Goal: Transaction & Acquisition: Purchase product/service

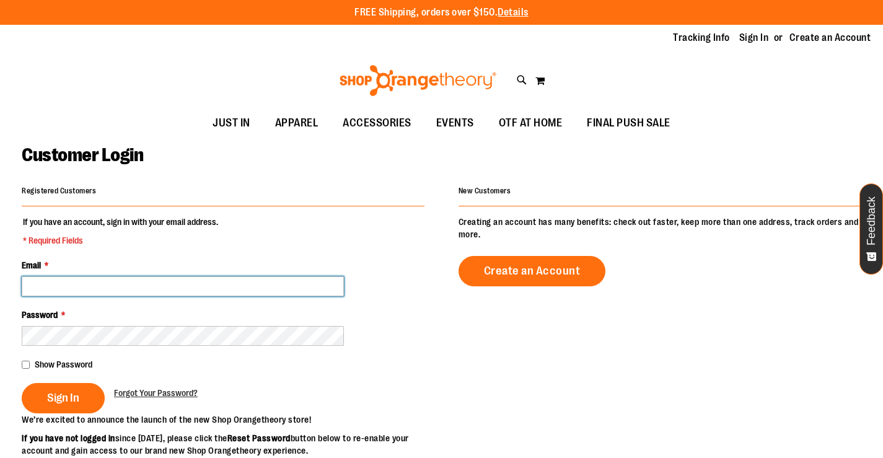
click at [163, 281] on input "Email *" at bounding box center [183, 286] width 322 height 20
type input "**********"
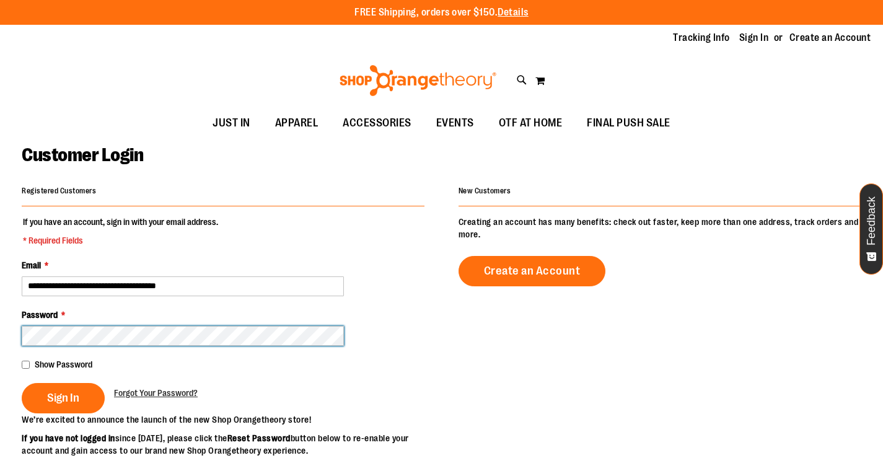
click at [22, 383] on button "Sign In" at bounding box center [63, 398] width 83 height 30
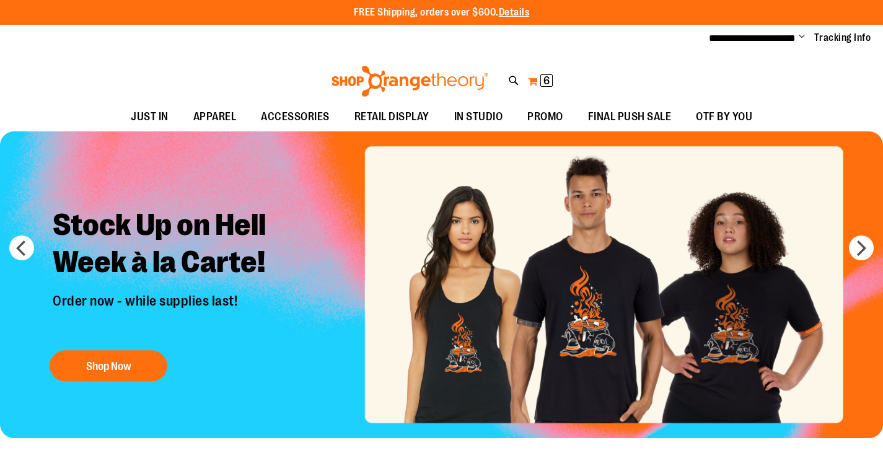
click at [547, 79] on span "6" at bounding box center [547, 80] width 6 height 12
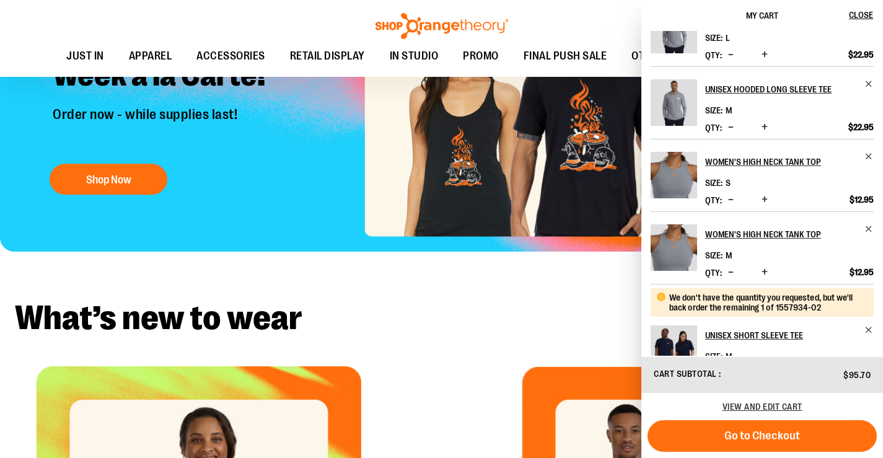
scroll to position [62, 0]
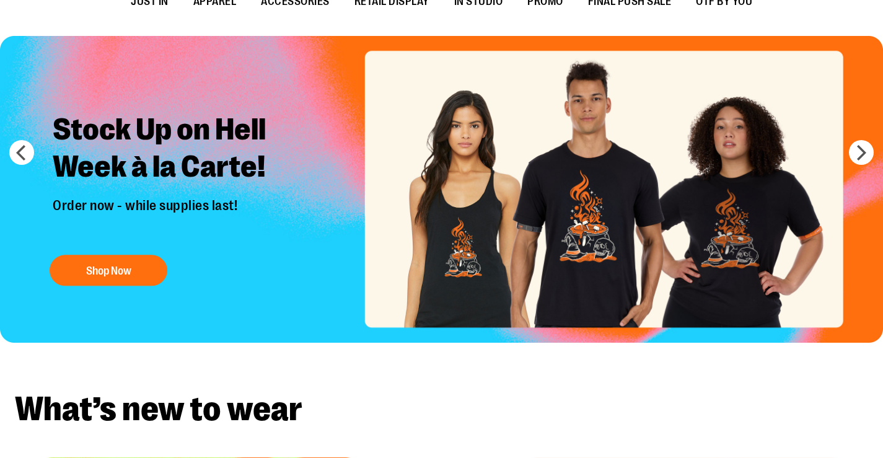
scroll to position [0, 0]
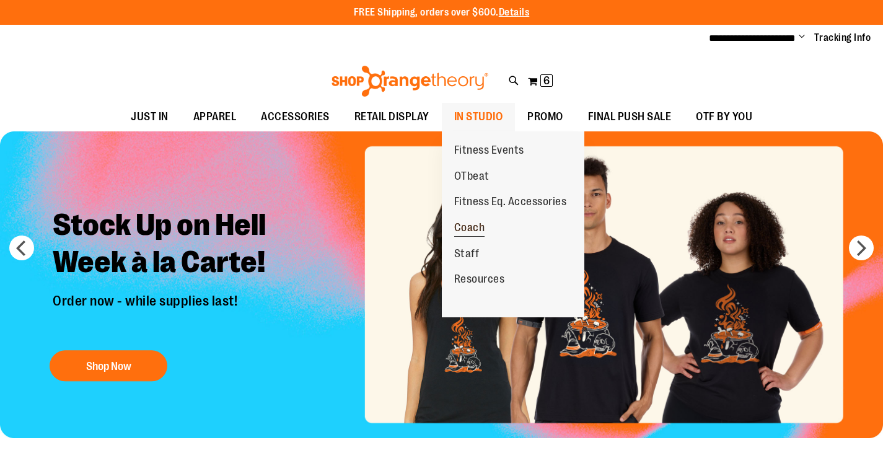
click at [469, 222] on span "Coach" at bounding box center [469, 228] width 31 height 15
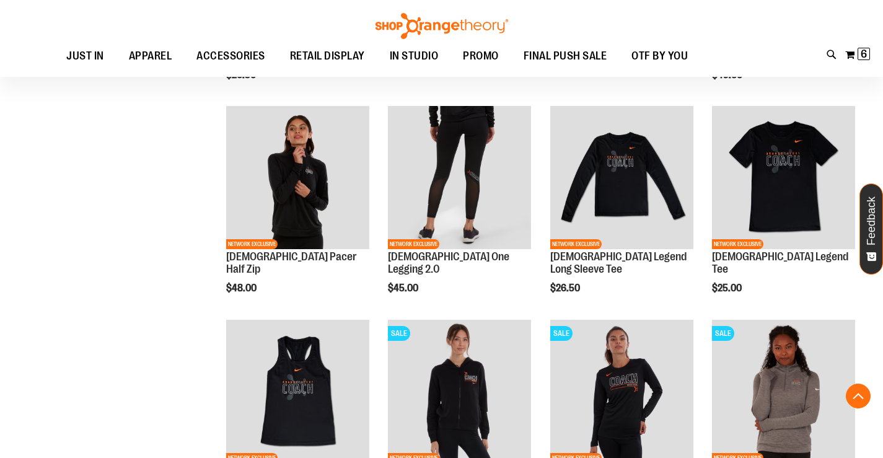
scroll to position [371, 0]
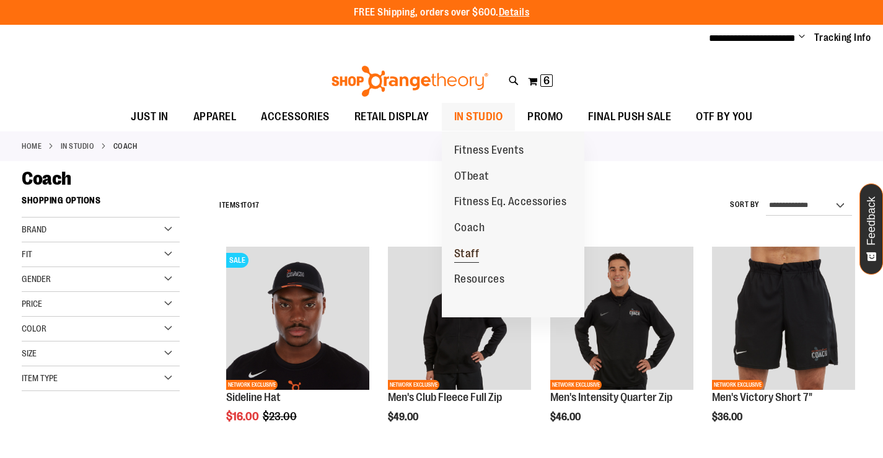
click at [475, 256] on span "Staff" at bounding box center [466, 254] width 25 height 15
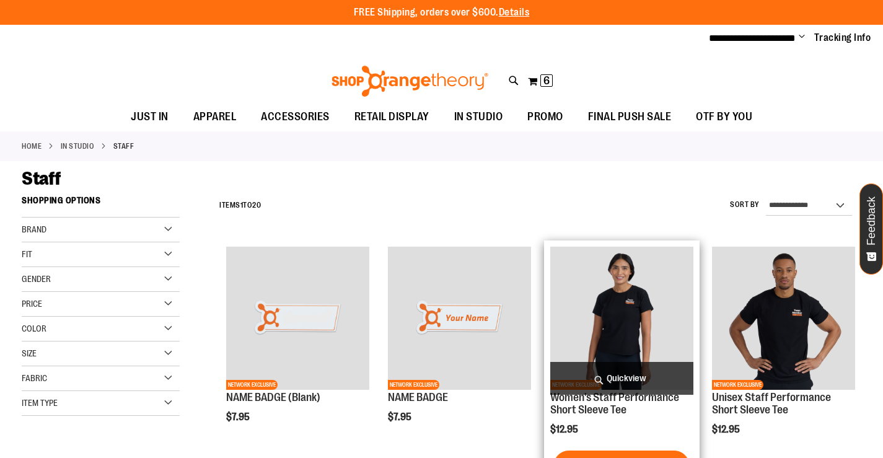
click at [575, 369] on span "Quickview" at bounding box center [622, 378] width 143 height 33
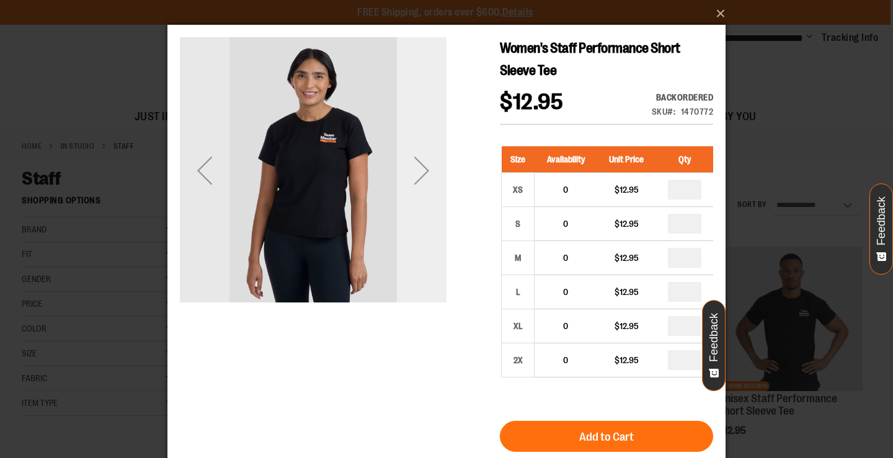
click at [430, 179] on div "Next" at bounding box center [422, 171] width 50 height 50
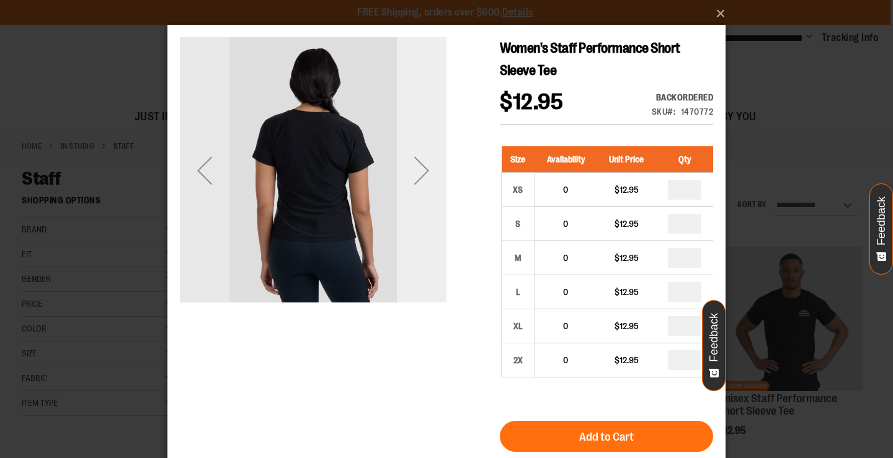
click at [426, 177] on div "Next" at bounding box center [422, 171] width 50 height 50
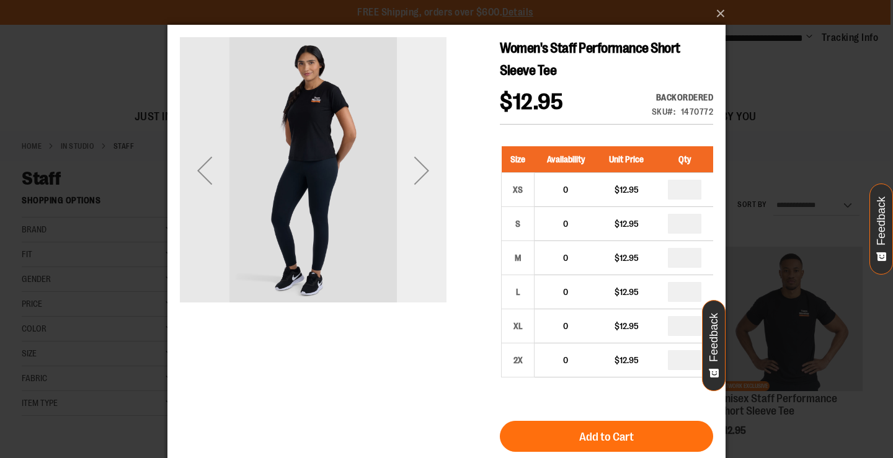
click at [426, 177] on div "Next" at bounding box center [422, 171] width 50 height 50
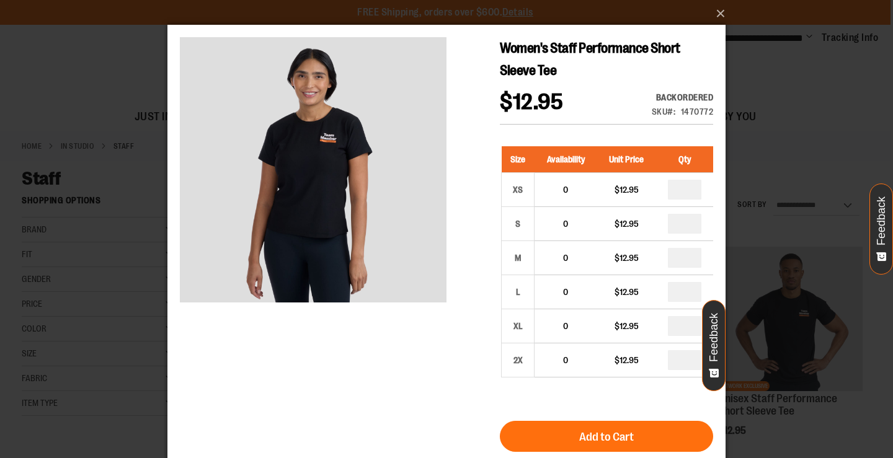
click at [766, 166] on div "×" at bounding box center [446, 229] width 893 height 458
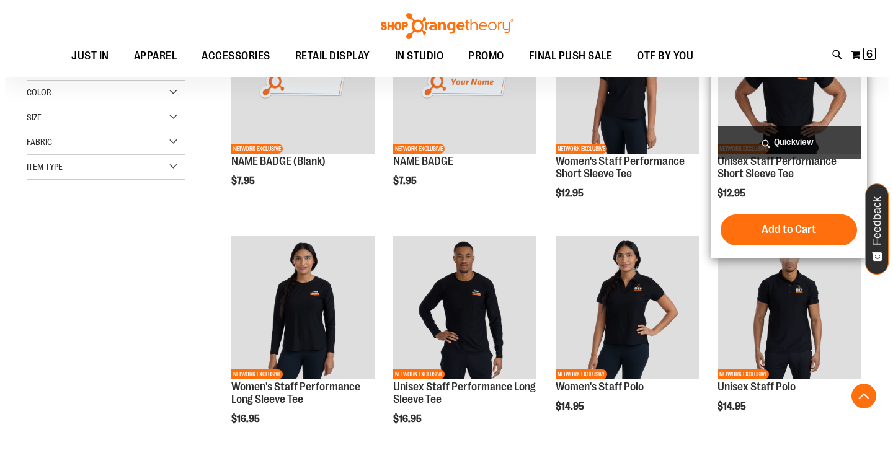
scroll to position [309, 0]
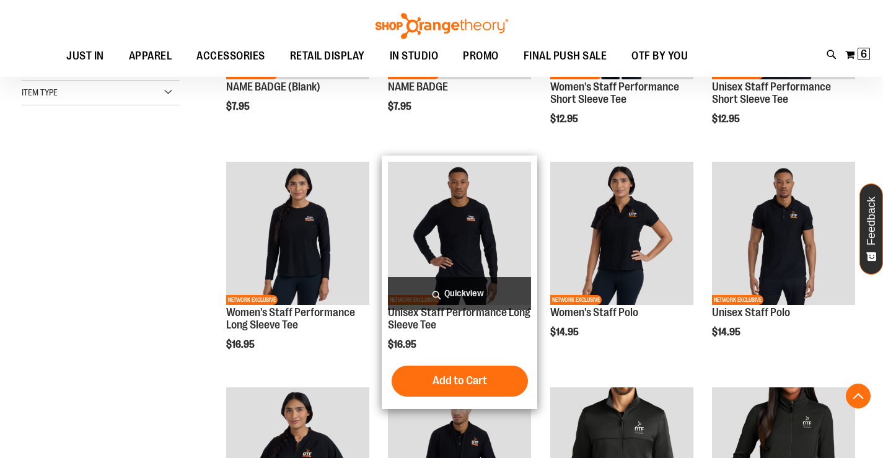
click at [476, 294] on span "Quickview" at bounding box center [459, 293] width 143 height 33
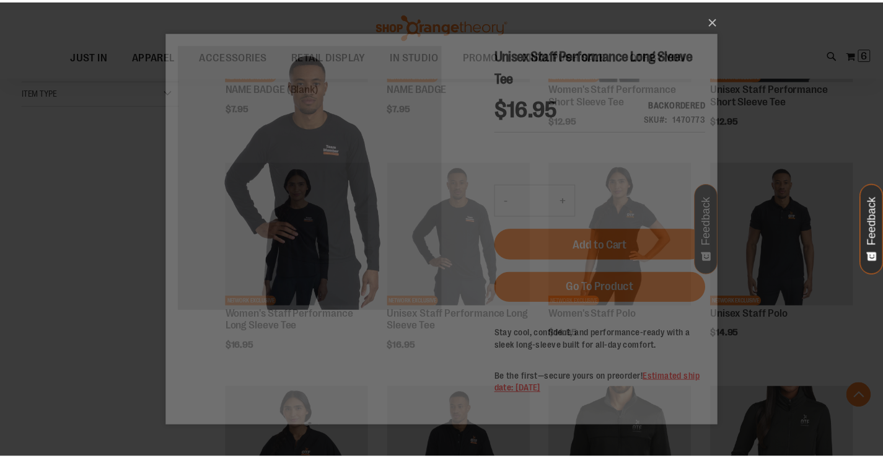
scroll to position [0, 0]
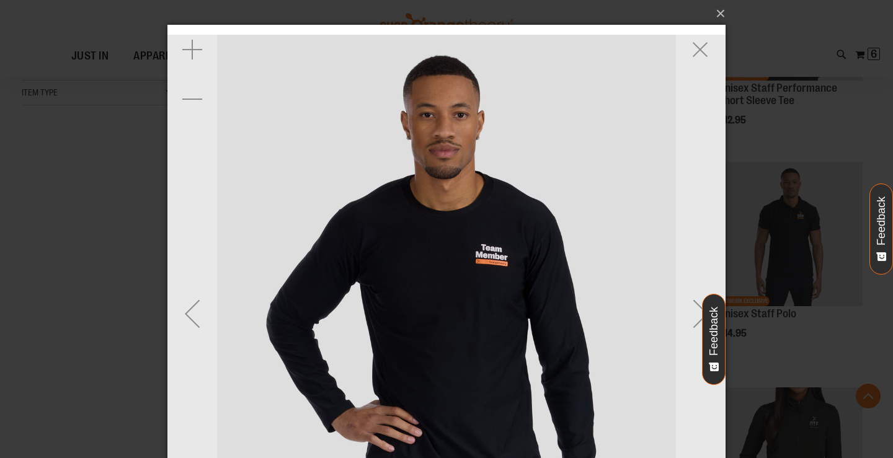
click at [485, 245] on img "carousel" at bounding box center [446, 314] width 558 height 558
click at [493, 262] on img "carousel" at bounding box center [446, 314] width 558 height 558
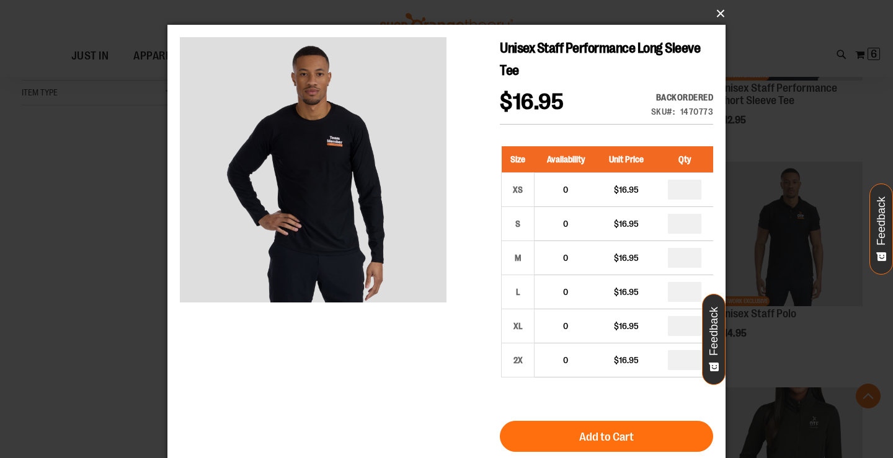
drag, startPoint x: 721, startPoint y: 10, endPoint x: 727, endPoint y: 15, distance: 7.9
click at [722, 9] on button "×" at bounding box center [450, 13] width 558 height 27
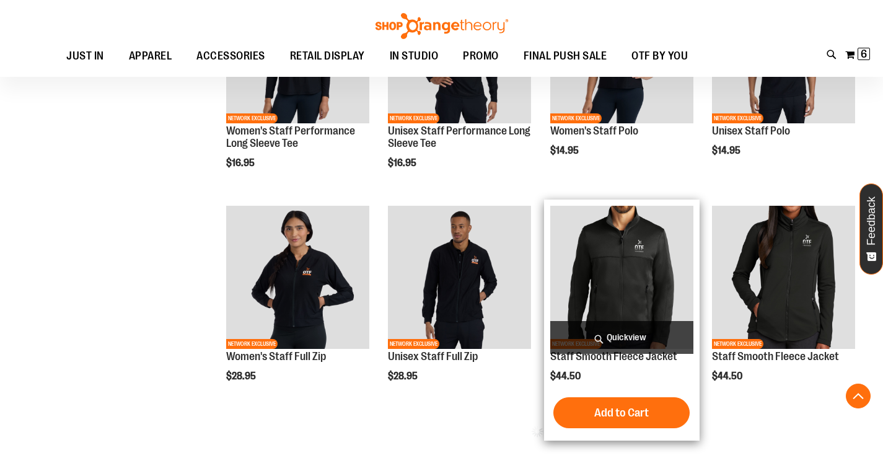
scroll to position [619, 0]
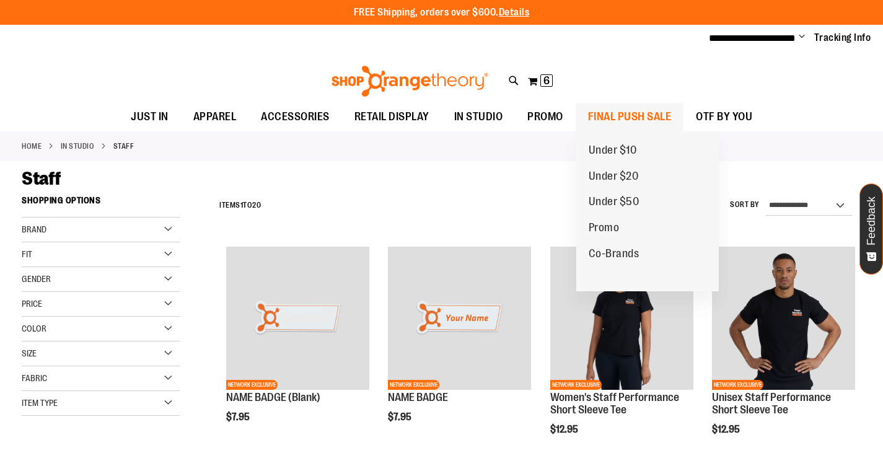
click at [608, 116] on span "FINAL PUSH SALE" at bounding box center [630, 117] width 84 height 28
click at [607, 116] on span "FINAL PUSH SALE" at bounding box center [630, 117] width 84 height 28
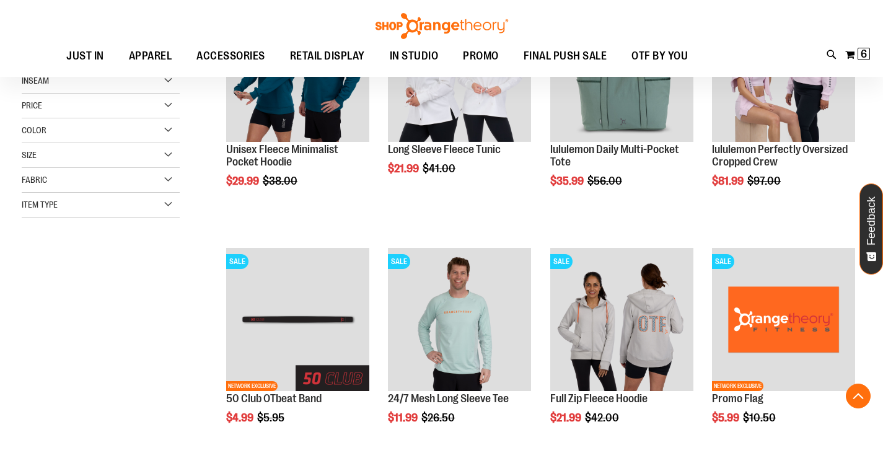
scroll to position [371, 0]
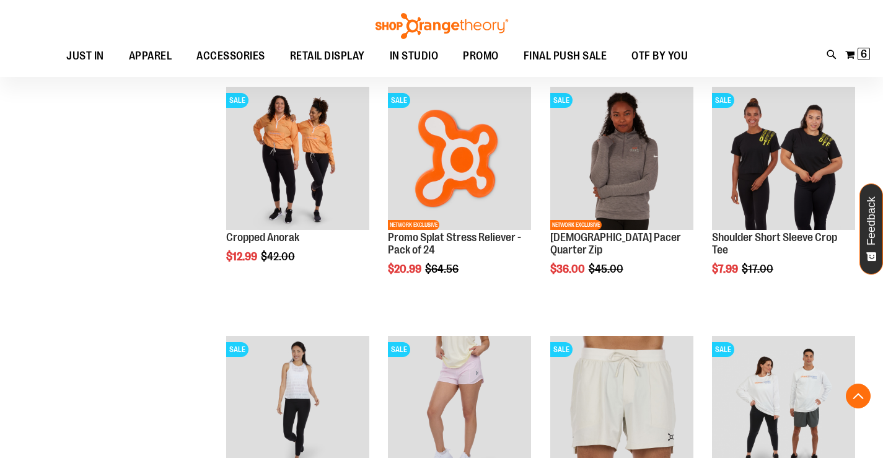
scroll to position [1177, 0]
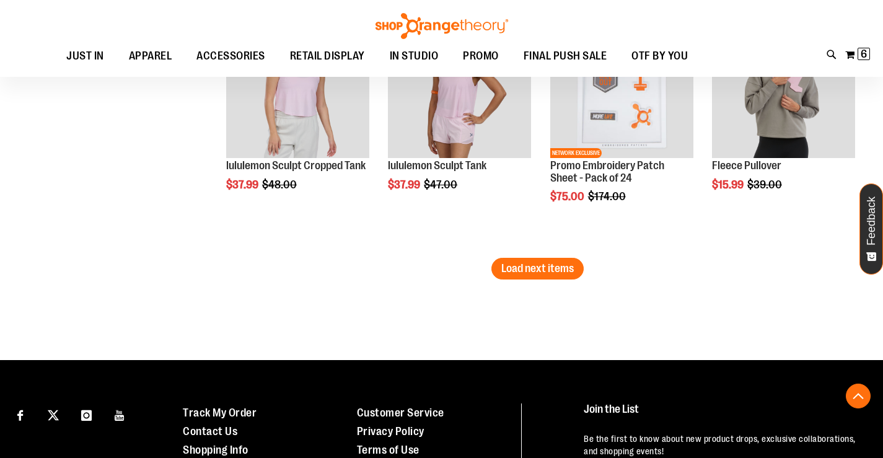
scroll to position [2231, 0]
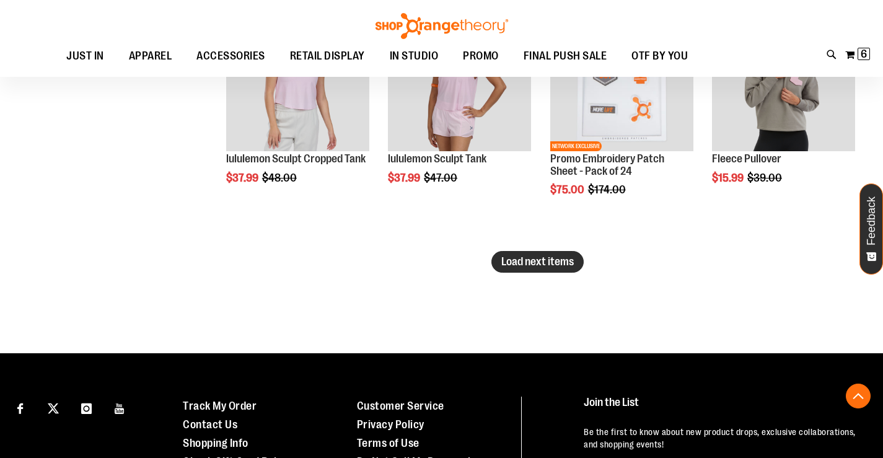
click at [500, 259] on button "Load next items" at bounding box center [538, 262] width 92 height 22
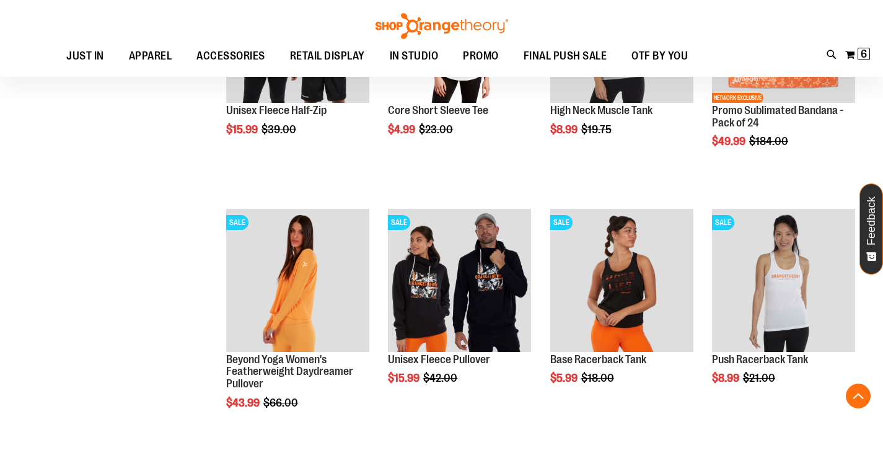
scroll to position [2913, 0]
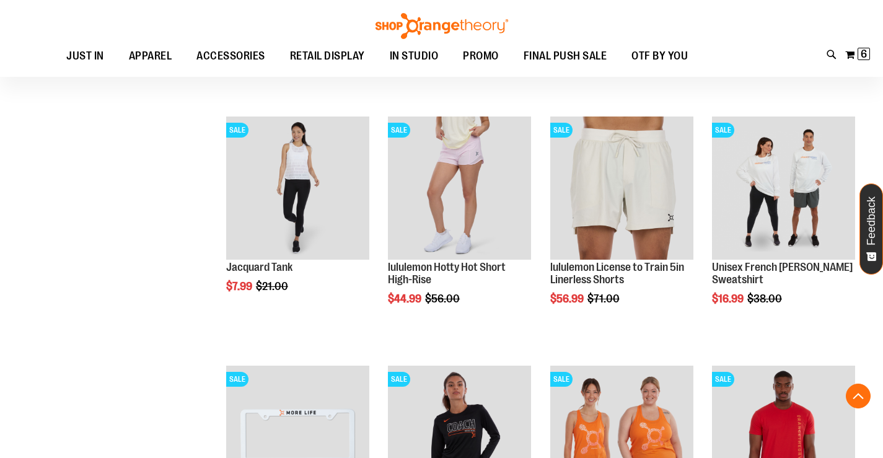
scroll to position [1177, 0]
